Goal: Check status: Check status

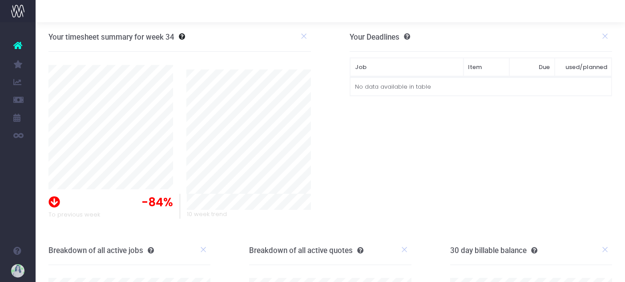
click at [49, 255] on link "[MEDICAL_DATA] Report" at bounding box center [42, 260] width 13 height 18
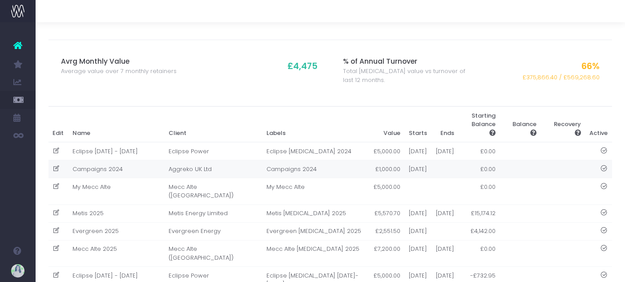
scroll to position [148, 0]
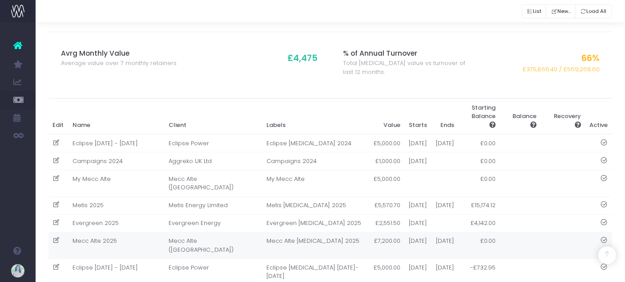
click at [136, 258] on td "Mecc Alte 2025" at bounding box center [116, 245] width 96 height 27
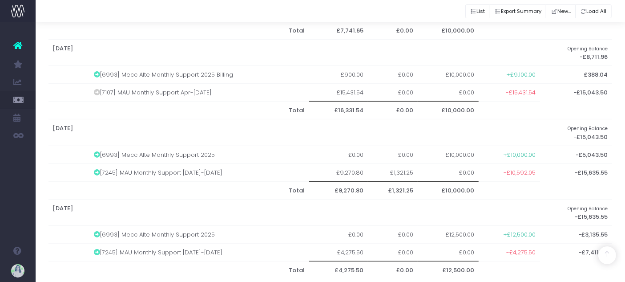
scroll to position [625, 0]
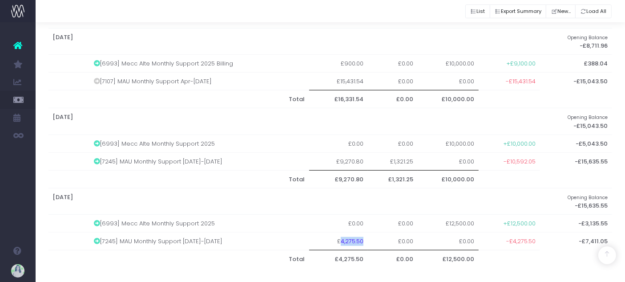
drag, startPoint x: 341, startPoint y: 238, endPoint x: 362, endPoint y: 239, distance: 21.4
click at [362, 239] on td "£4,275.50" at bounding box center [338, 241] width 58 height 18
copy td "4,275.50"
